Goal: Book appointment/travel/reservation

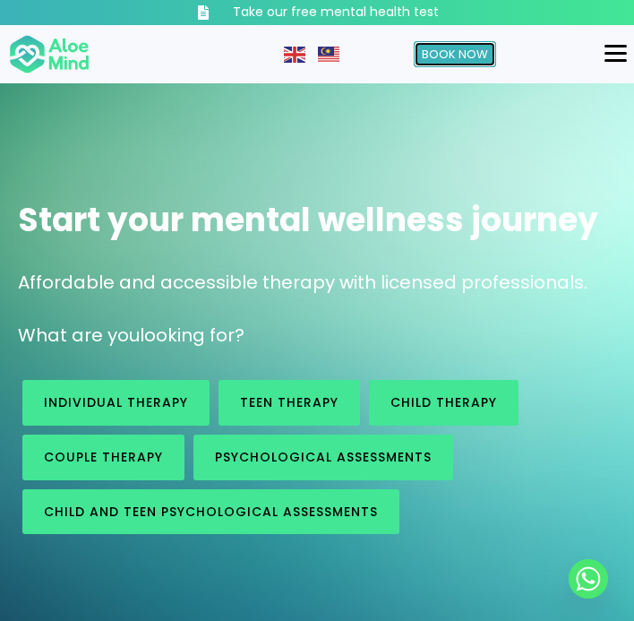
click at [457, 65] on link "Book Now" at bounding box center [455, 54] width 82 height 27
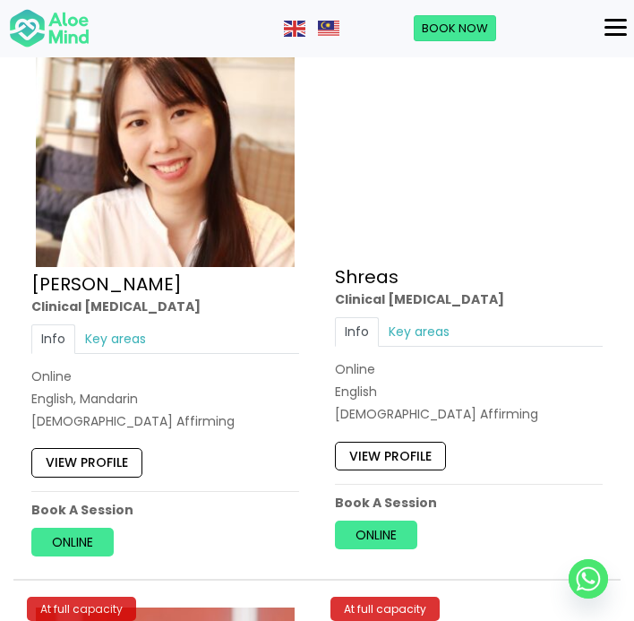
scroll to position [9625, 0]
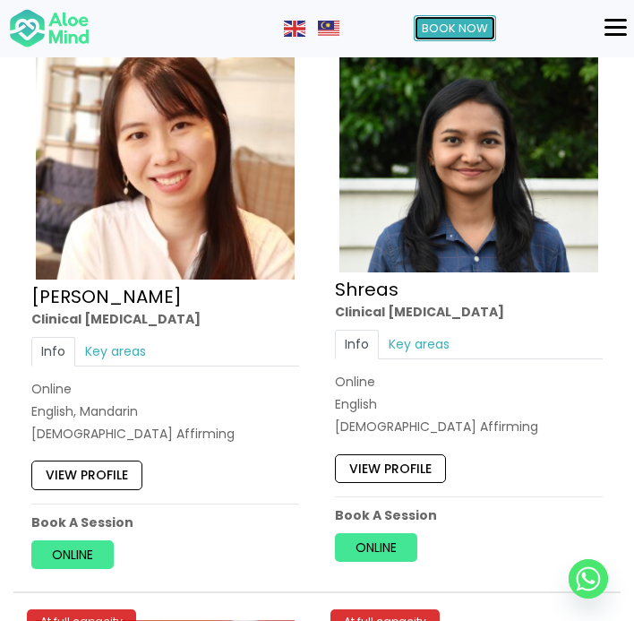
click at [452, 36] on link "Book Now" at bounding box center [455, 28] width 82 height 27
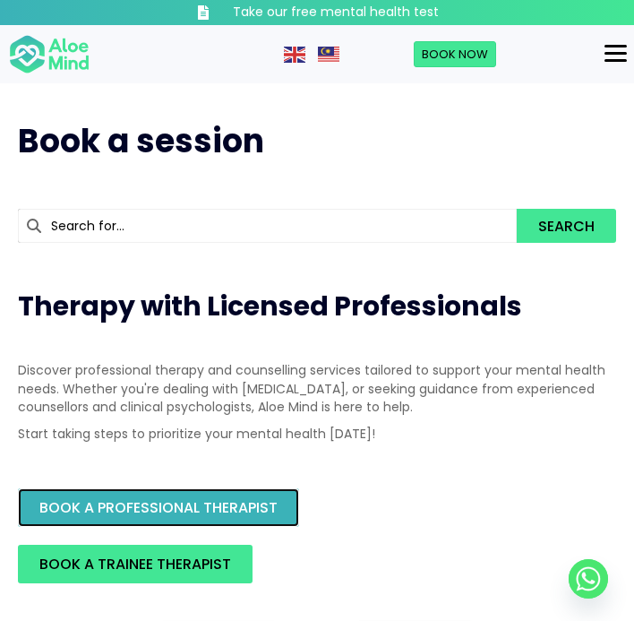
click at [203, 518] on link "BOOK A PROFESSIONAL THERAPIST" at bounding box center [158, 507] width 281 height 39
